Goal: Find specific page/section: Find specific page/section

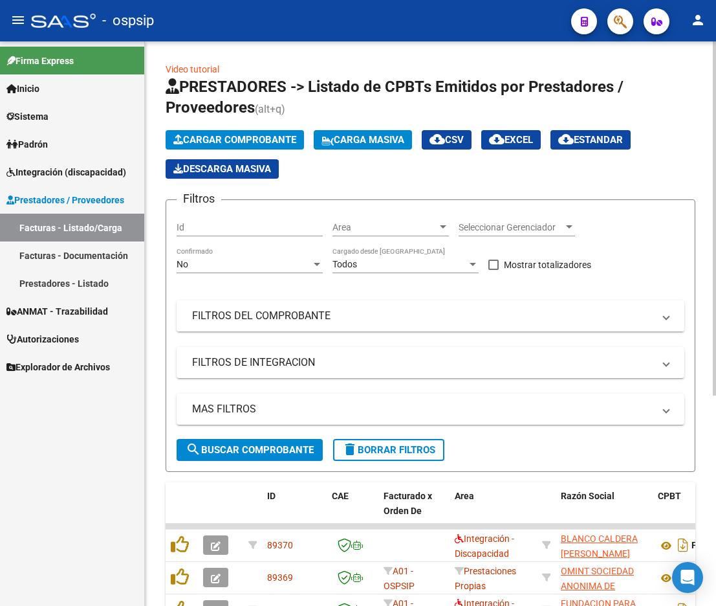
click at [366, 310] on mat-panel-title "FILTROS DEL COMPROBANTE" at bounding box center [422, 316] width 461 height 14
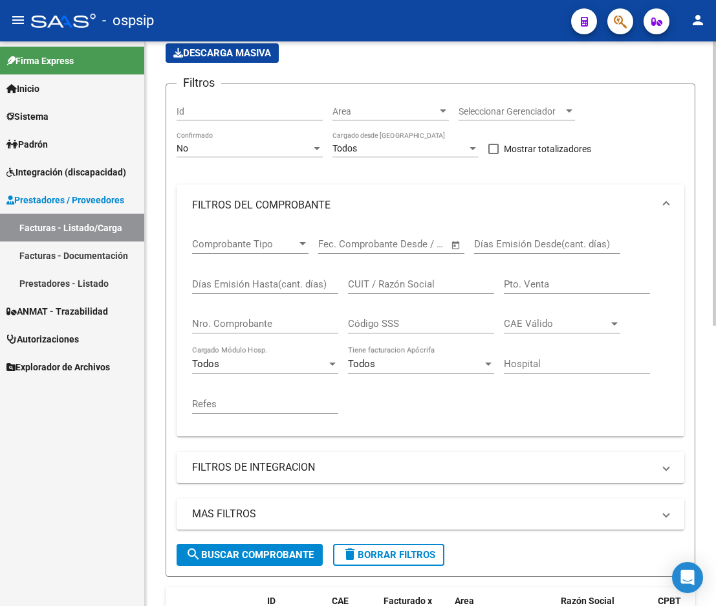
scroll to position [129, 0]
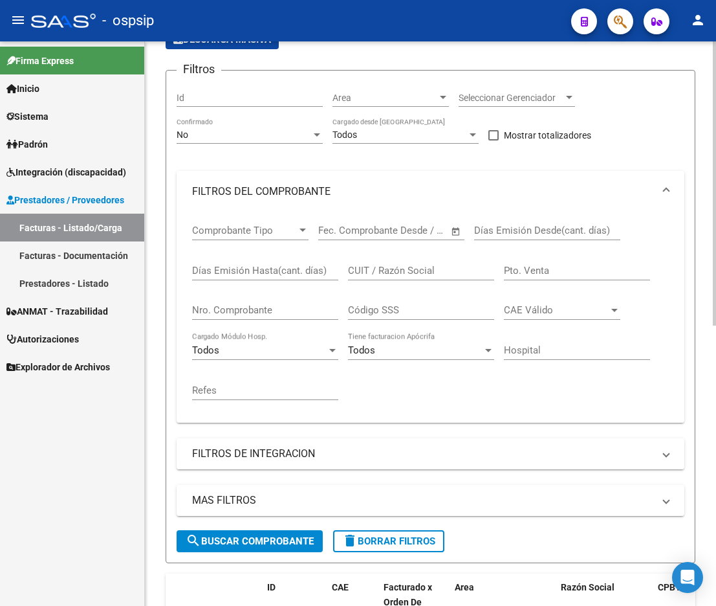
click at [249, 300] on div "Nro. Comprobante" at bounding box center [265, 306] width 146 height 28
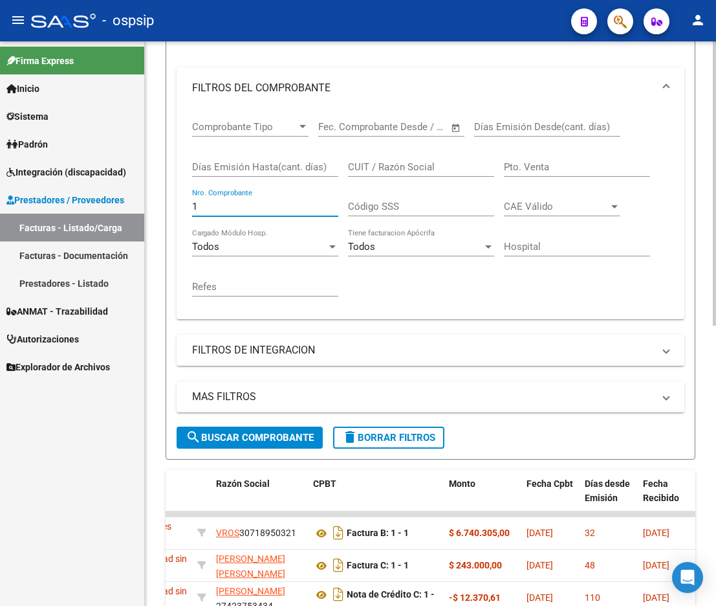
scroll to position [104, 0]
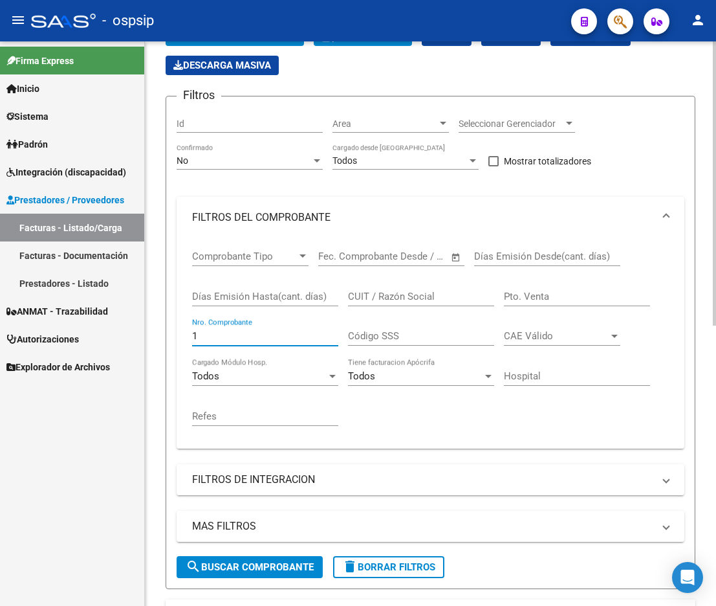
click at [218, 149] on div "No Confirmado" at bounding box center [250, 157] width 146 height 26
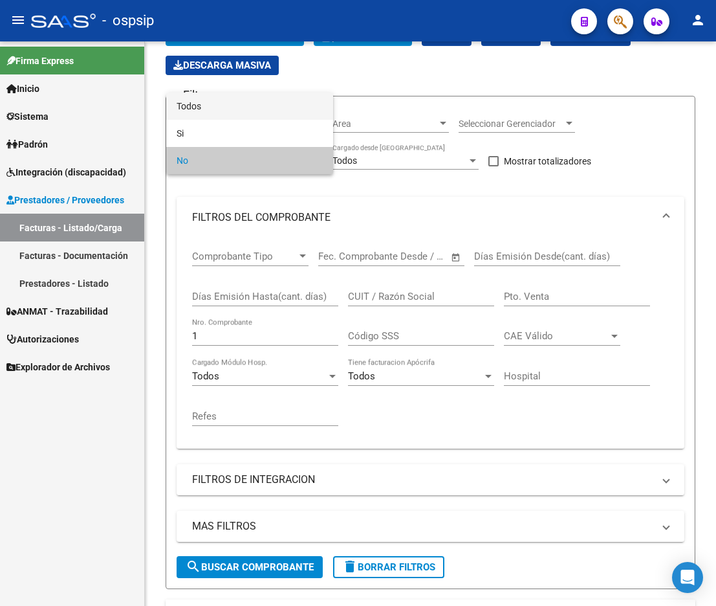
click at [228, 107] on span "Todos" at bounding box center [250, 106] width 146 height 27
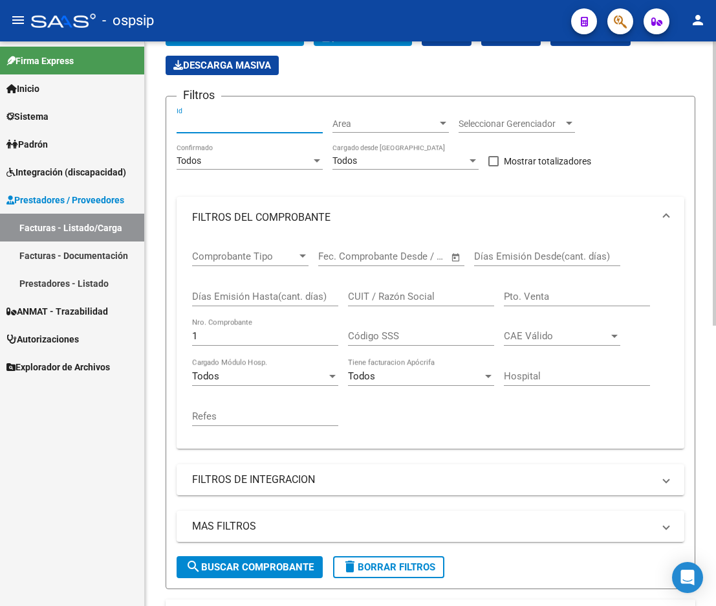
click at [226, 129] on input "Id" at bounding box center [250, 123] width 146 height 11
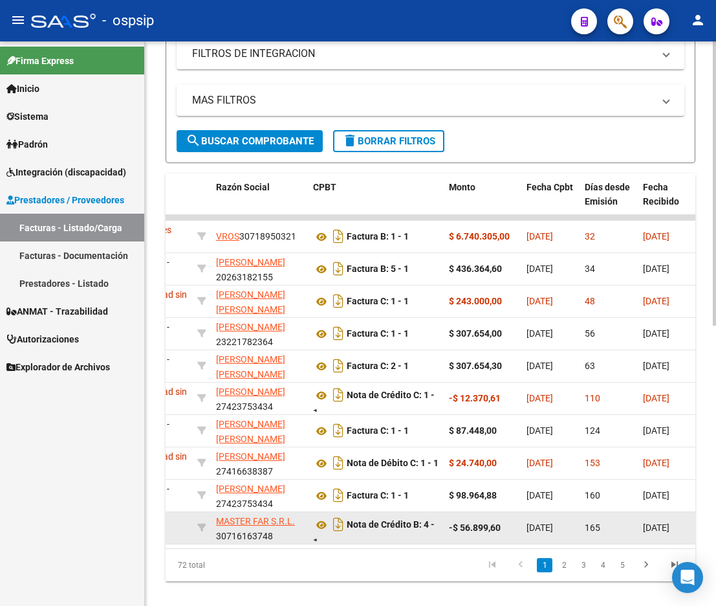
scroll to position [556, 0]
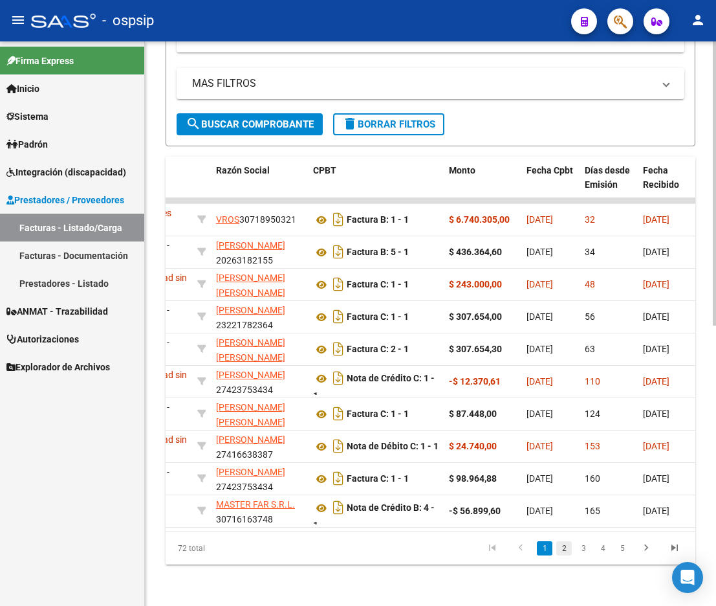
click at [560, 550] on link "2" at bounding box center [564, 548] width 16 height 14
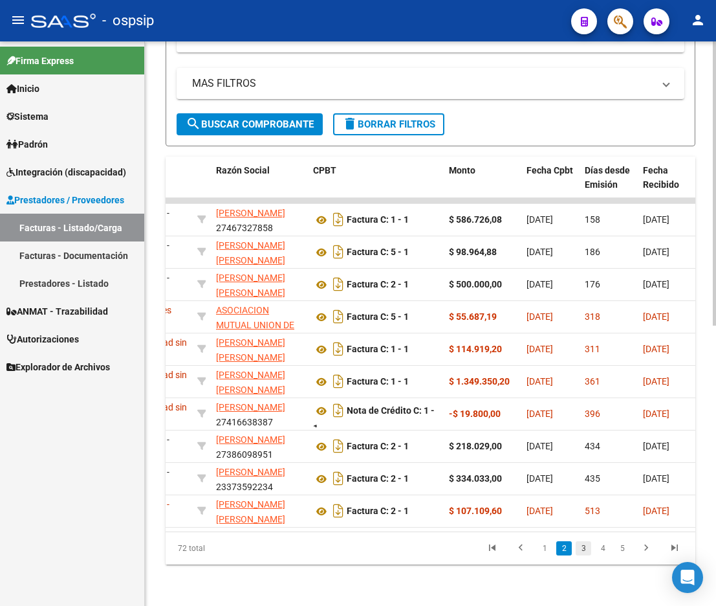
click at [590, 551] on link "3" at bounding box center [584, 548] width 16 height 14
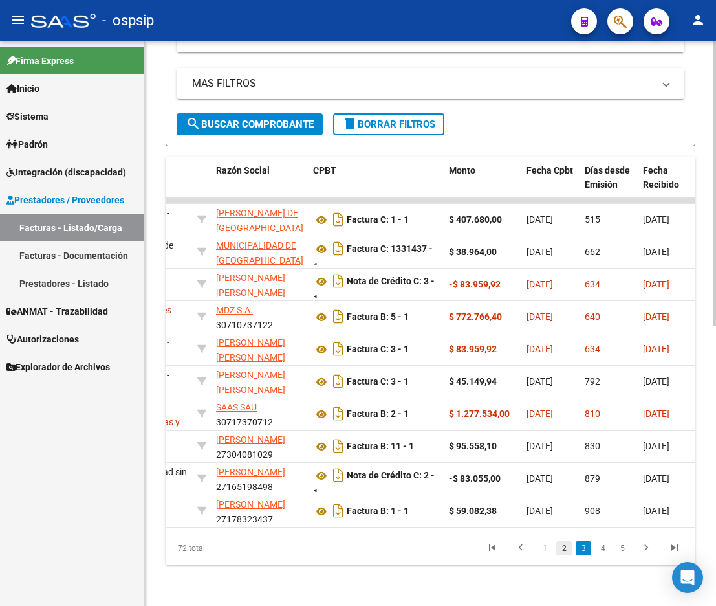
click at [566, 551] on link "2" at bounding box center [564, 548] width 16 height 14
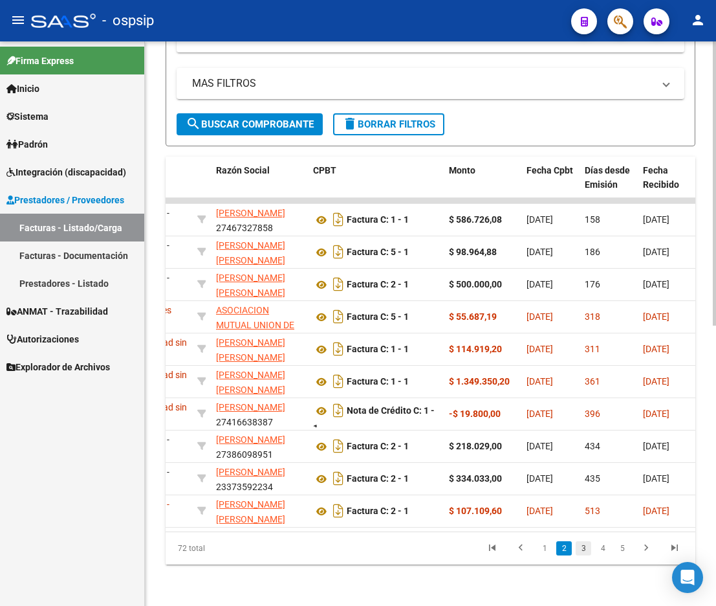
click at [581, 550] on link "3" at bounding box center [584, 548] width 16 height 14
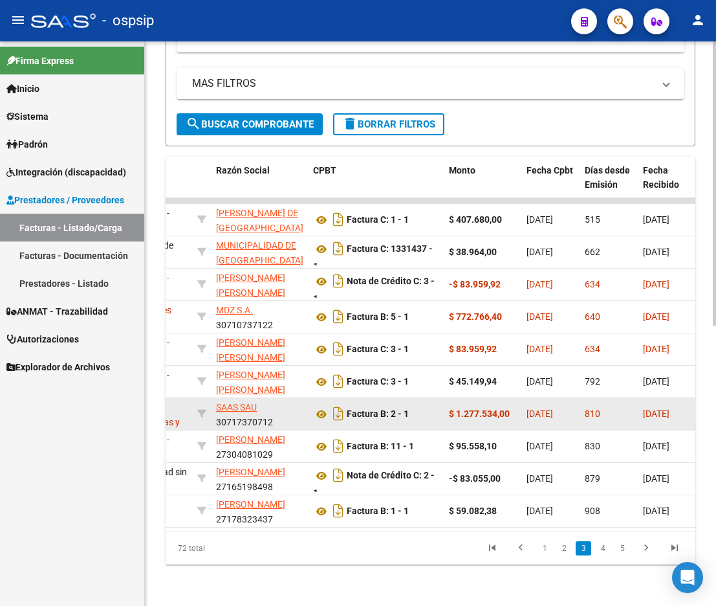
scroll to position [362, 0]
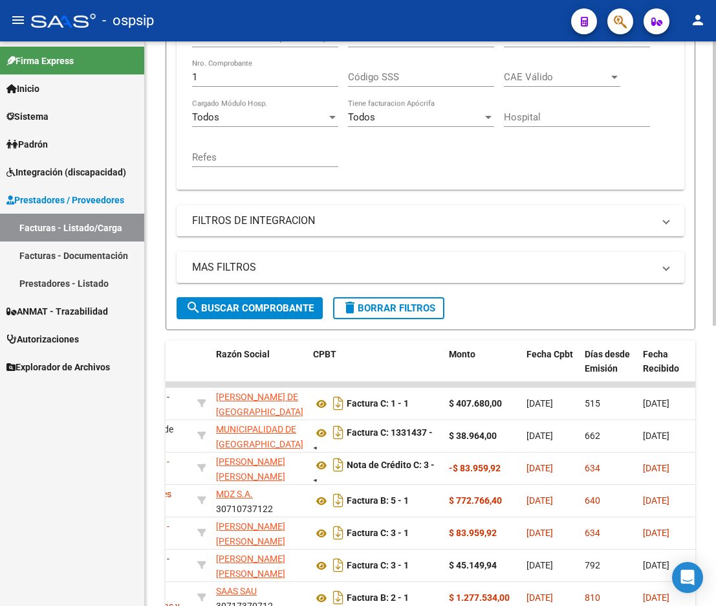
drag, startPoint x: 205, startPoint y: 81, endPoint x: 165, endPoint y: 76, distance: 40.4
click at [169, 78] on form "Filtros Id Area Area Seleccionar Gerenciador Seleccionar Gerenciador Todos Conf…" at bounding box center [431, 83] width 530 height 493
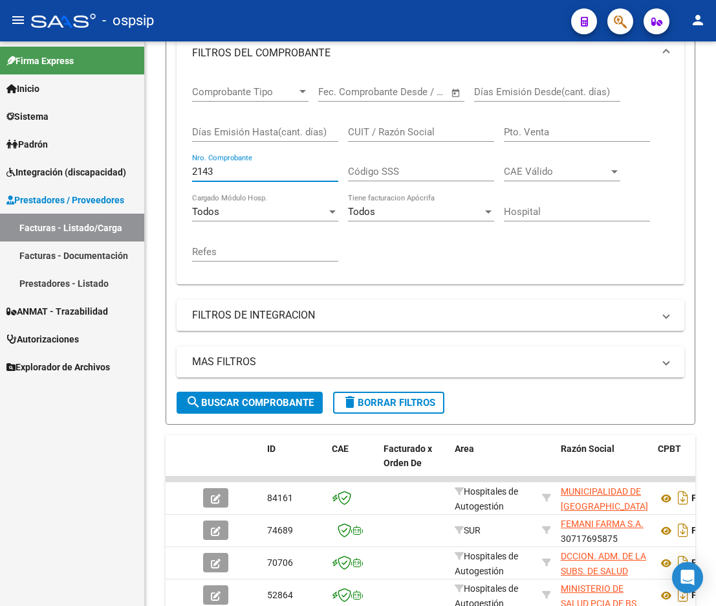
scroll to position [233, 0]
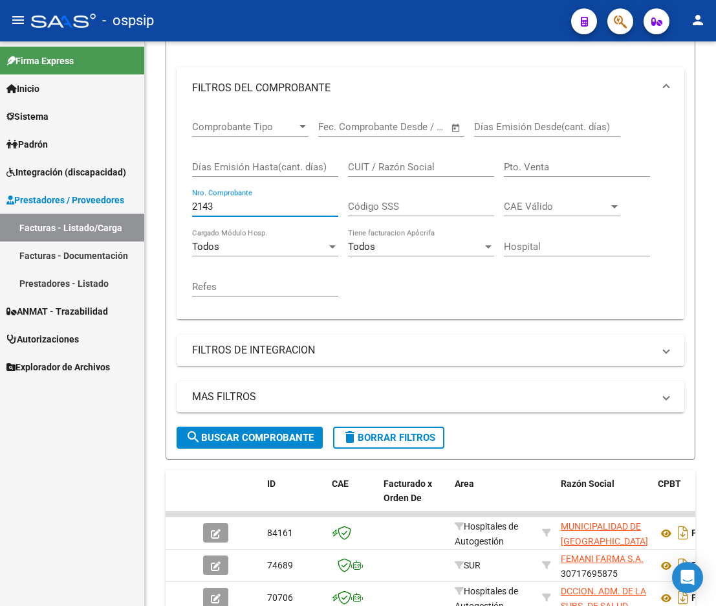
type input "2143"
